Goal: Task Accomplishment & Management: Manage account settings

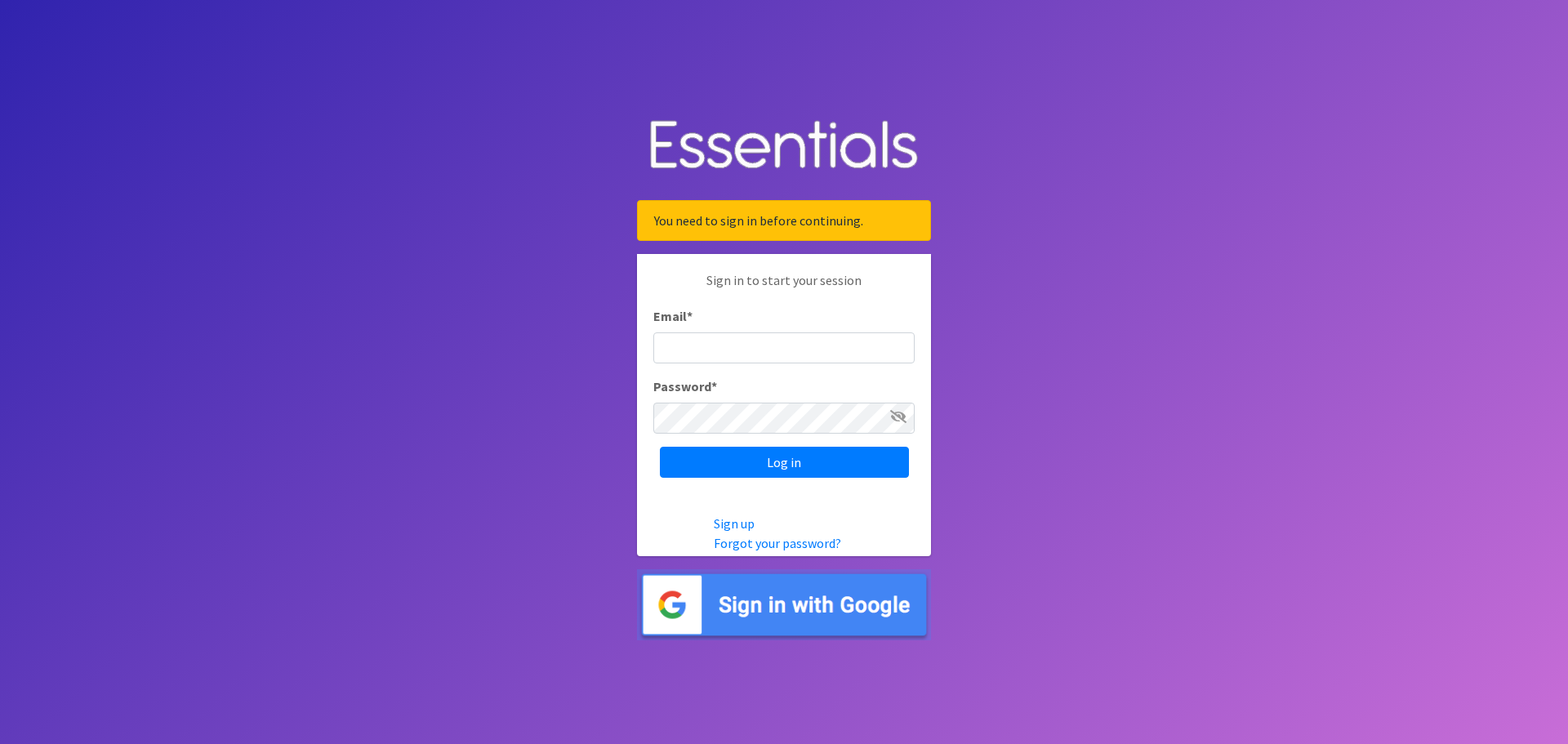
type input "[EMAIL_ADDRESS][PERSON_NAME][DOMAIN_NAME]"
click at [901, 418] on icon at bounding box center [898, 416] width 17 height 13
click at [780, 463] on input "Log in" at bounding box center [785, 461] width 249 height 31
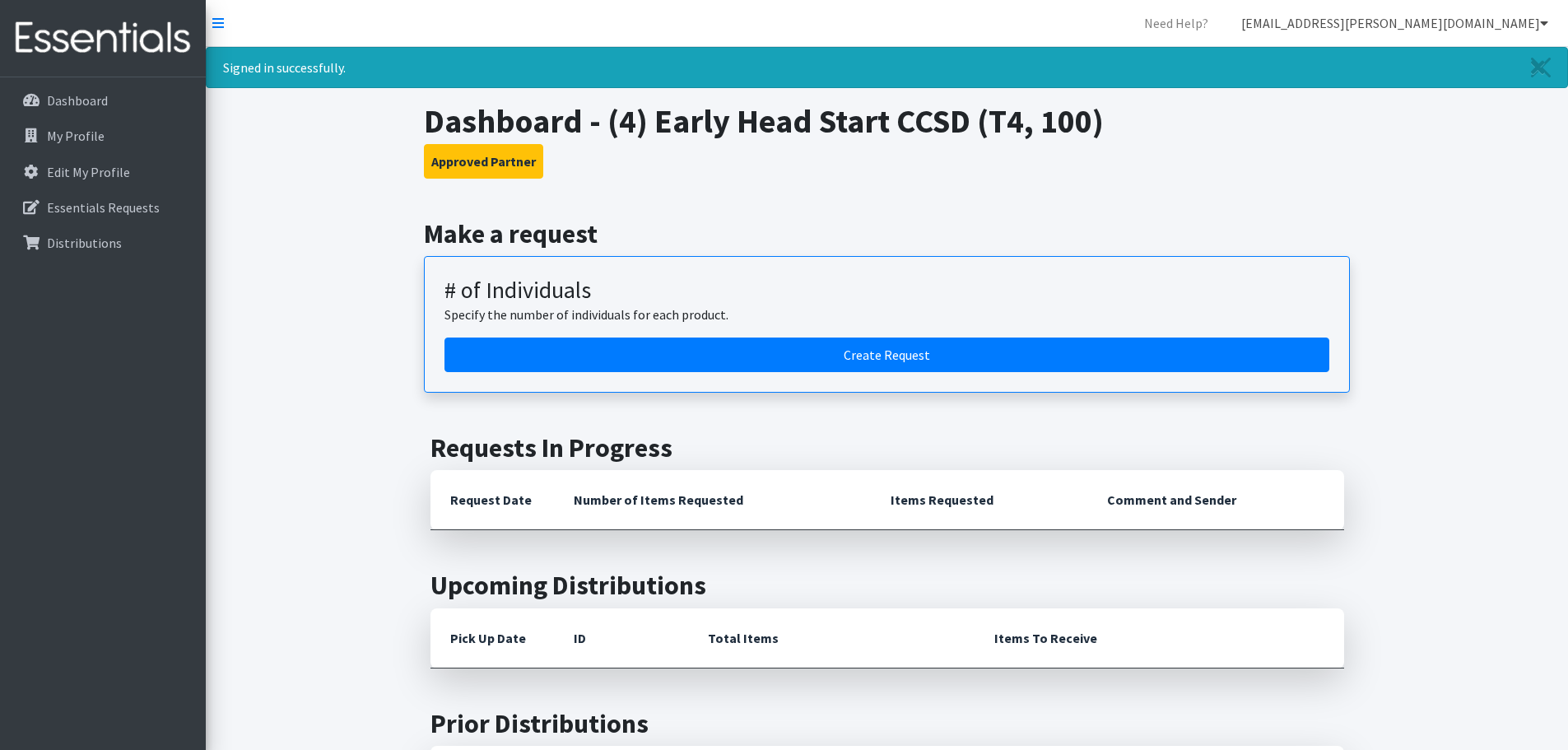
click at [1436, 18] on link "[EMAIL_ADDRESS][PERSON_NAME][DOMAIN_NAME]" at bounding box center [1395, 22] width 334 height 33
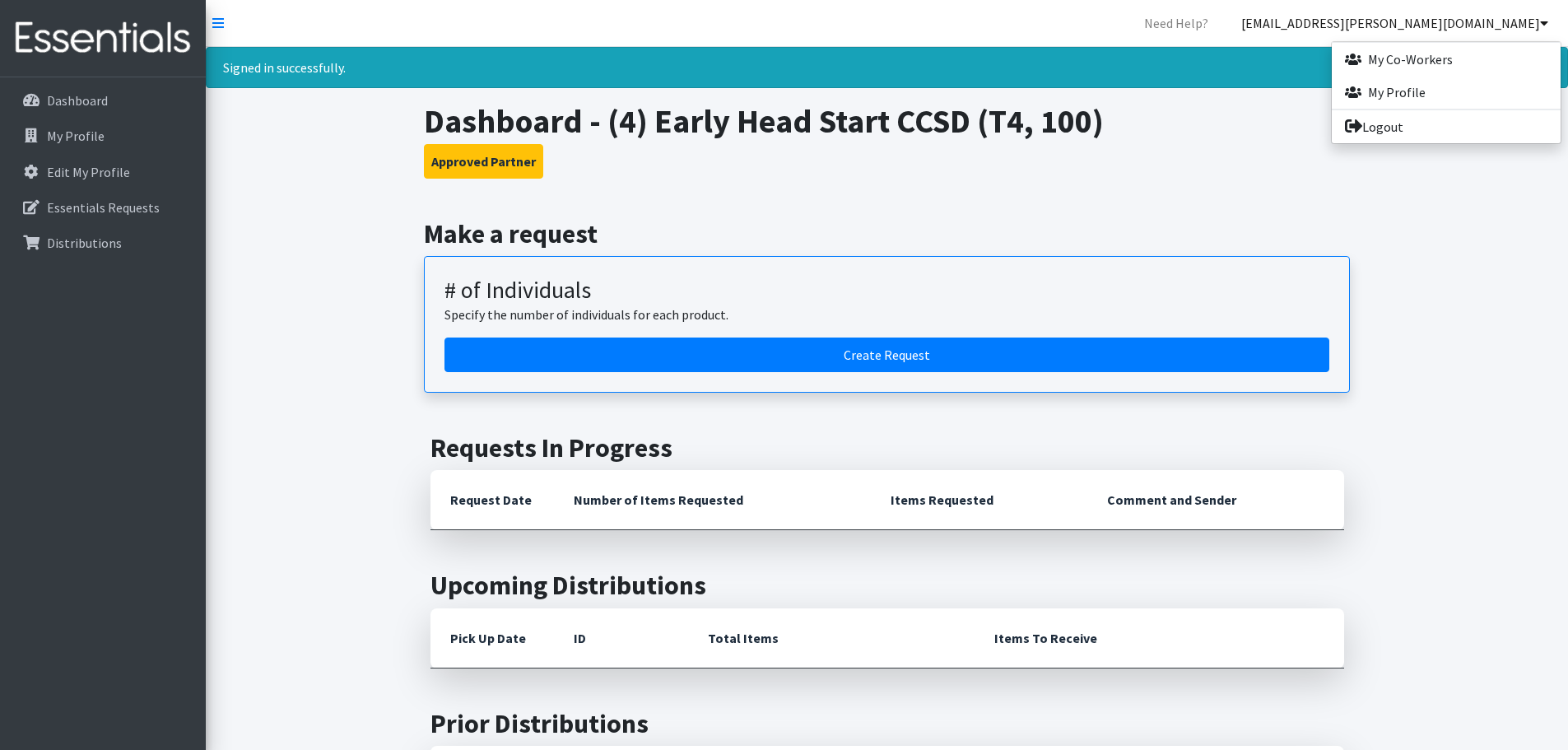
click at [1272, 166] on h3 "Approved Partner" at bounding box center [887, 161] width 926 height 34
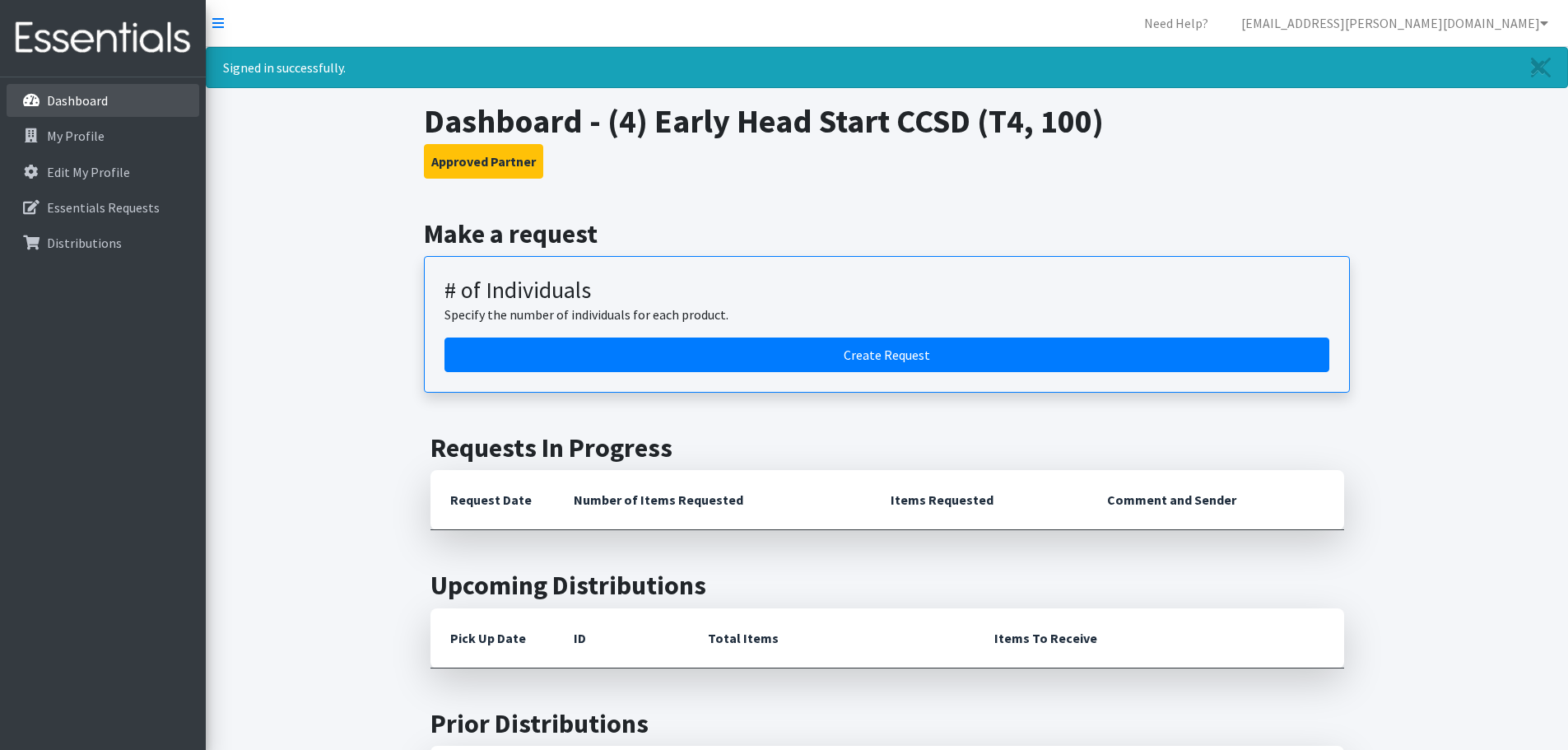
click at [74, 101] on p "Dashboard" at bounding box center [77, 100] width 61 height 17
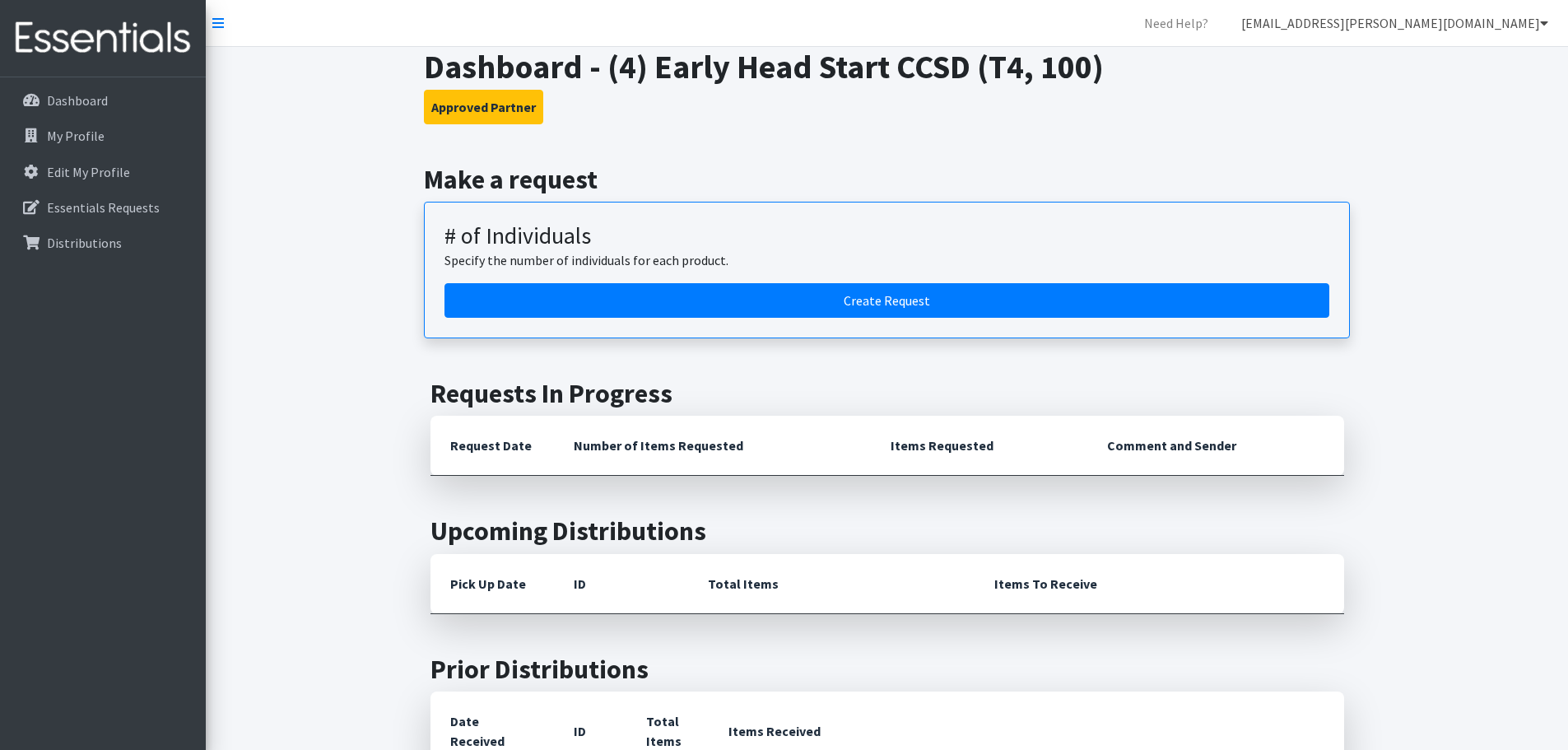
click at [1477, 20] on link "[EMAIL_ADDRESS][PERSON_NAME][DOMAIN_NAME]" at bounding box center [1395, 22] width 334 height 33
click at [1367, 131] on link "Logout" at bounding box center [1446, 126] width 229 height 33
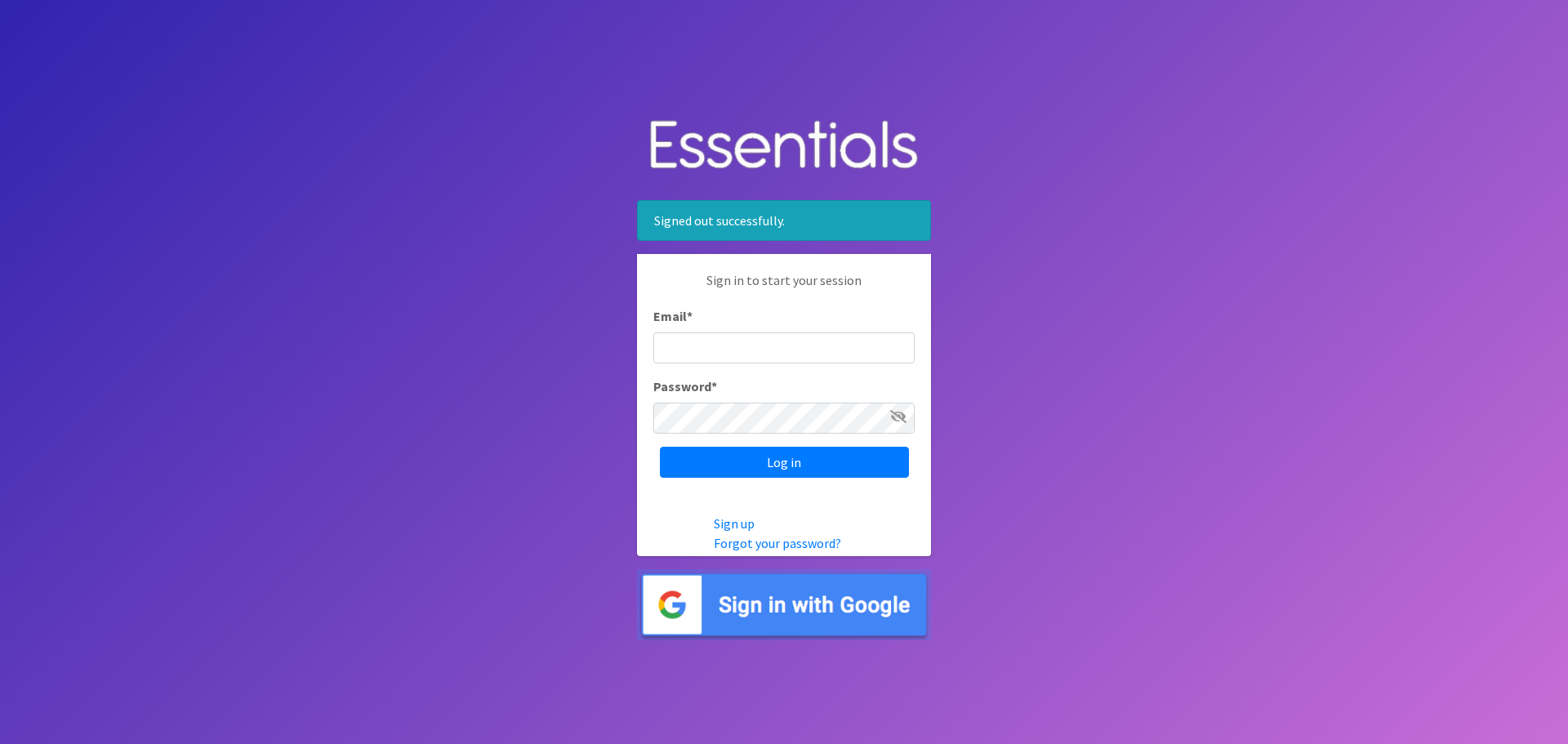
type input "[EMAIL_ADDRESS][PERSON_NAME][DOMAIN_NAME]"
click at [902, 422] on icon at bounding box center [898, 416] width 17 height 13
click at [780, 464] on input "Log in" at bounding box center [785, 461] width 249 height 31
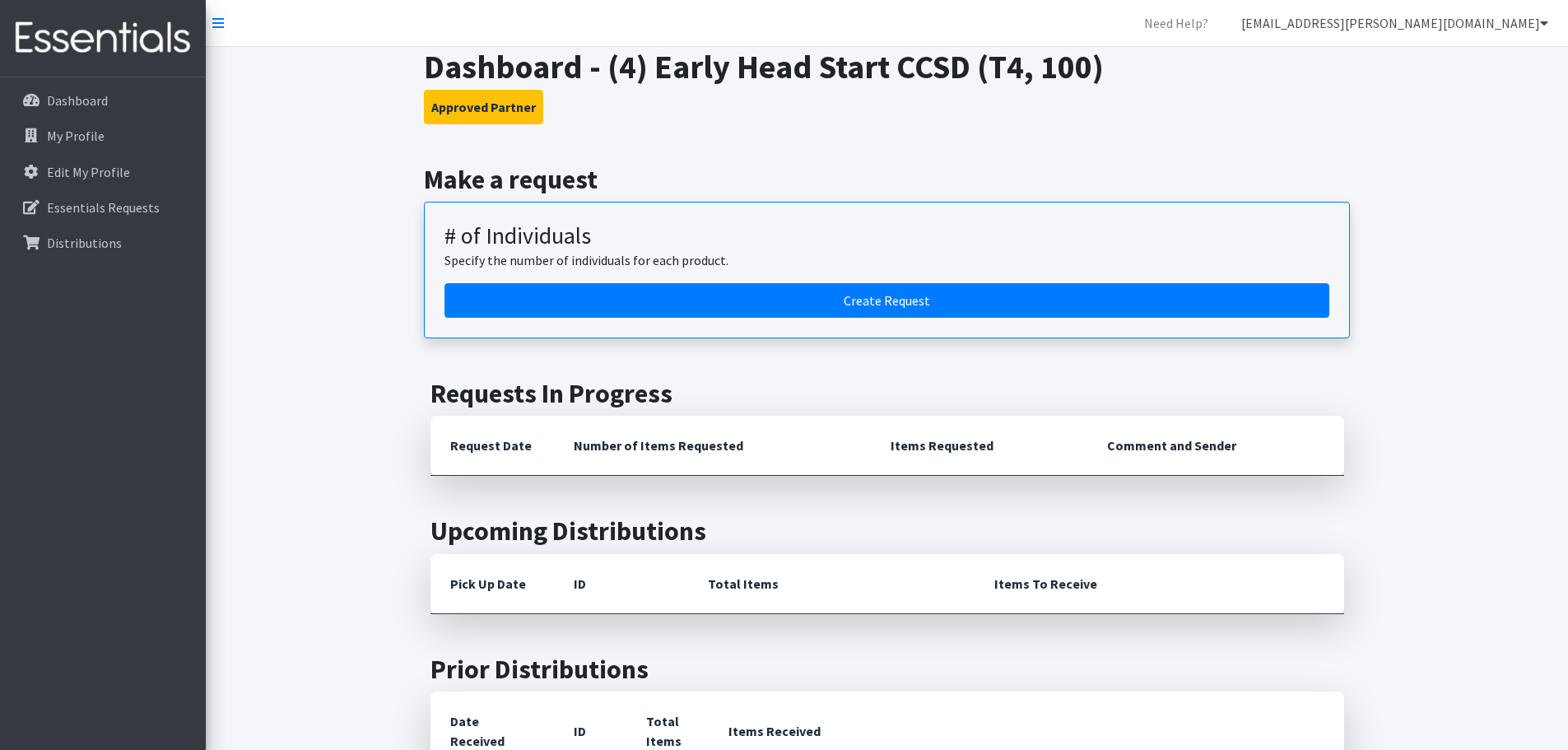
click at [1473, 21] on link "zapataj@clarke.k12.ga.us" at bounding box center [1395, 22] width 334 height 33
click at [1392, 124] on link "Logout" at bounding box center [1446, 126] width 229 height 33
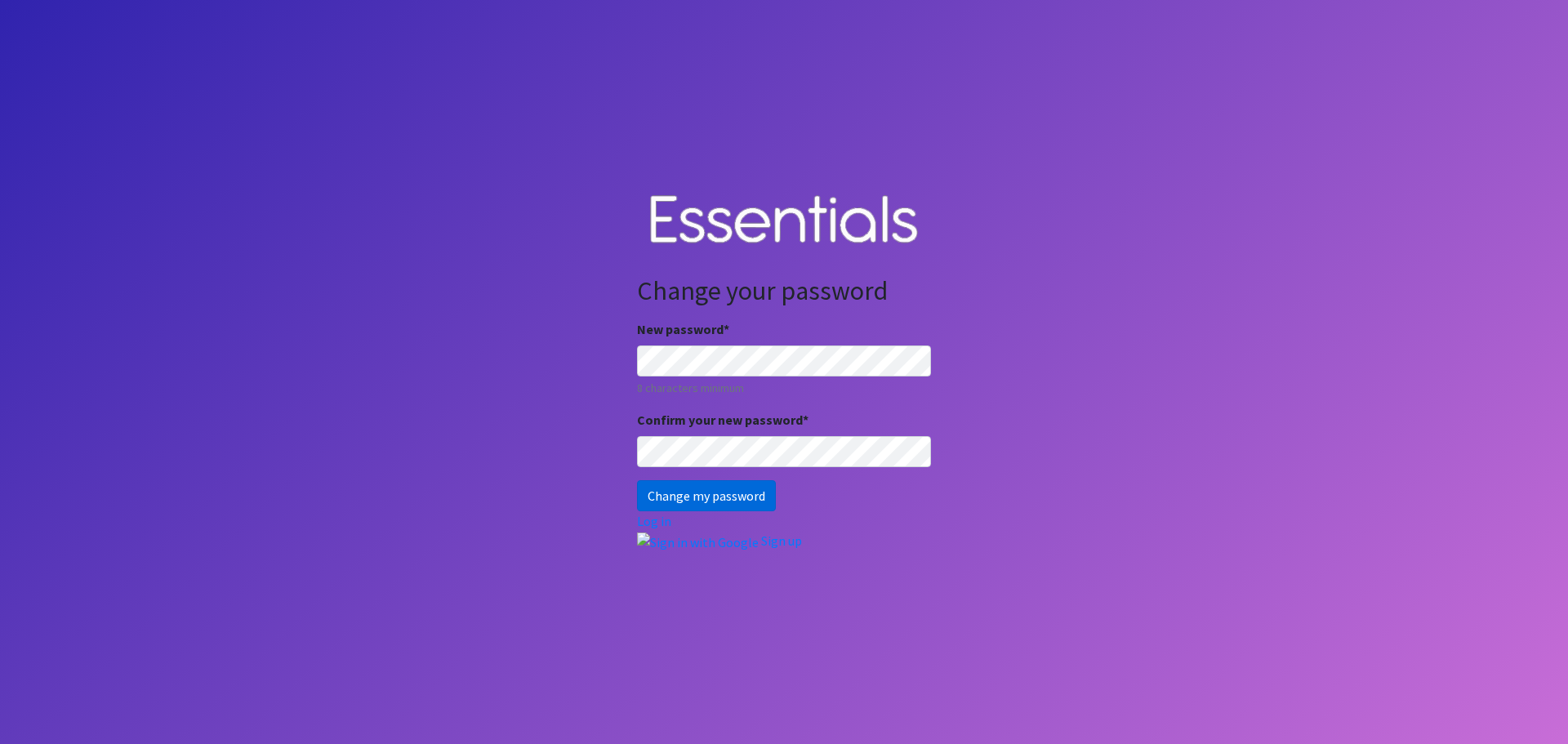
click at [684, 495] on input "Change my password" at bounding box center [707, 495] width 139 height 31
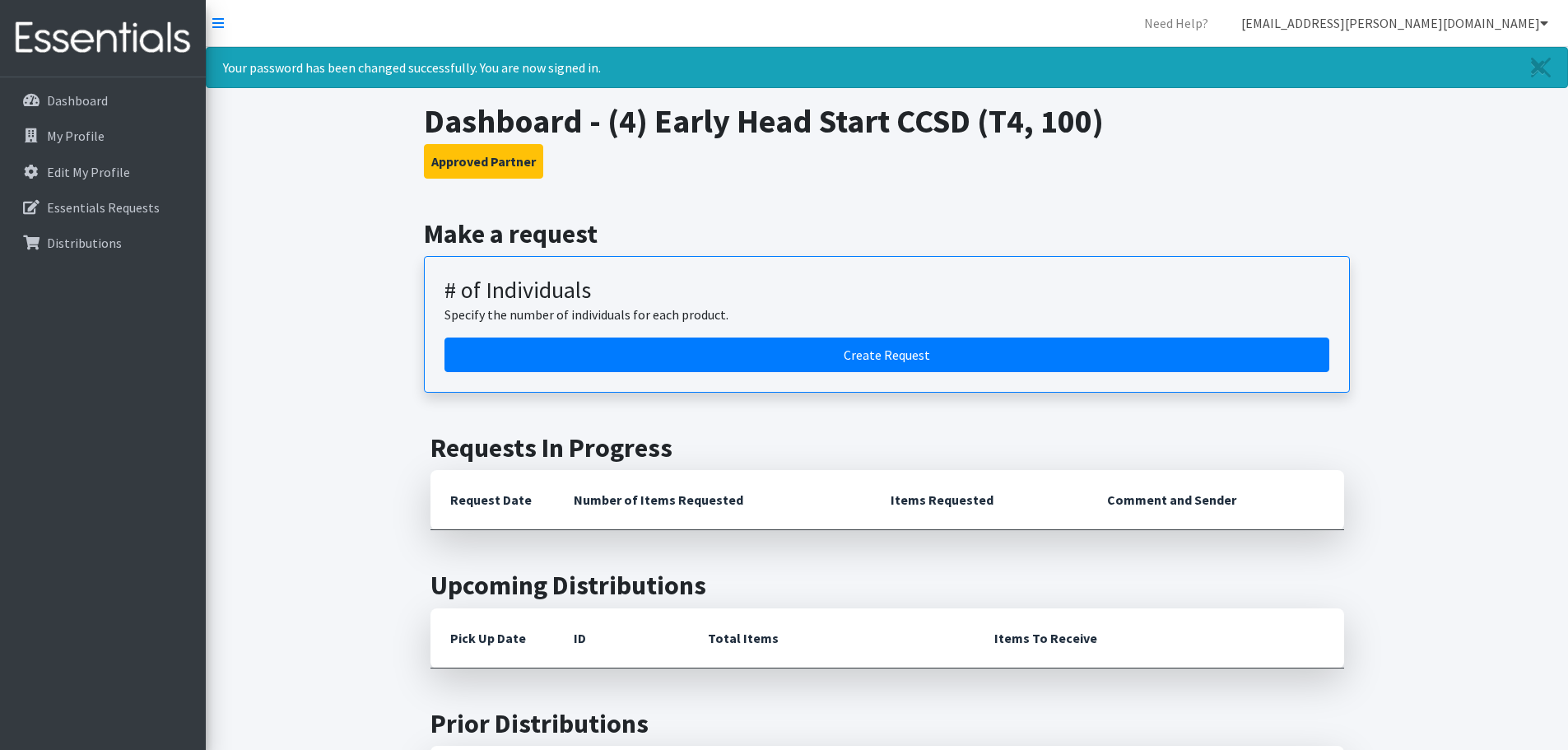
click at [1522, 19] on link "[EMAIL_ADDRESS][PERSON_NAME][DOMAIN_NAME]" at bounding box center [1395, 22] width 334 height 33
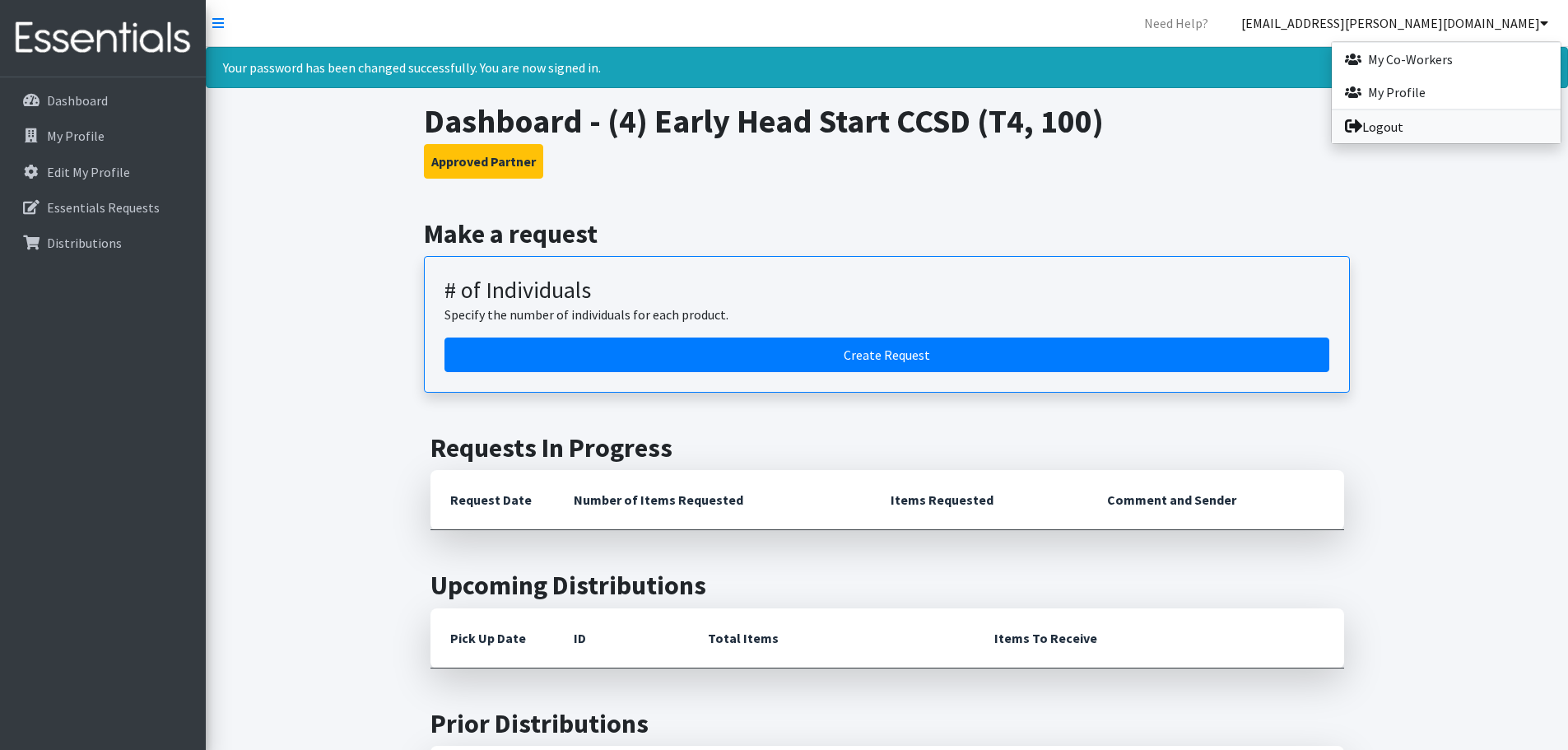
click at [1387, 119] on link "Logout" at bounding box center [1446, 126] width 229 height 33
